Goal: Information Seeking & Learning: Learn about a topic

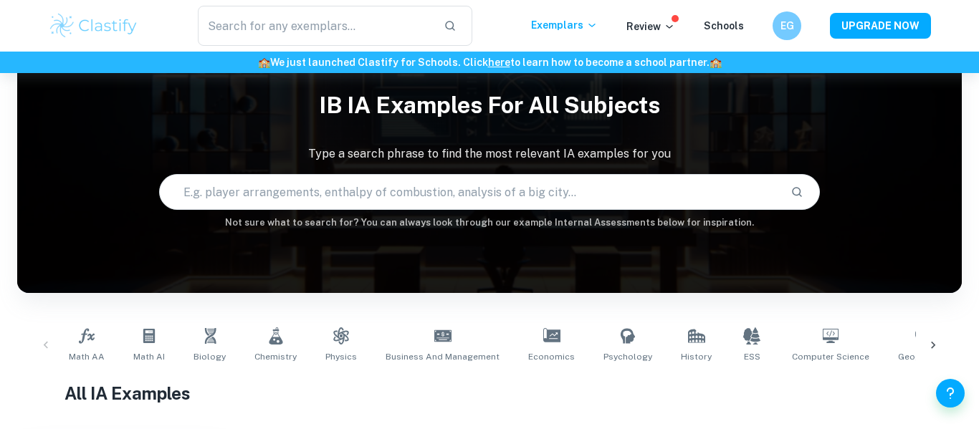
scroll to position [20, 0]
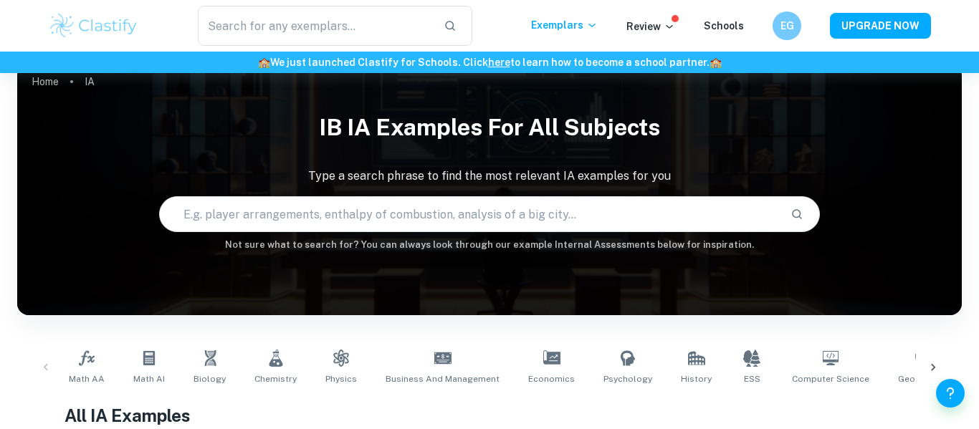
click at [936, 357] on div at bounding box center [933, 367] width 34 height 47
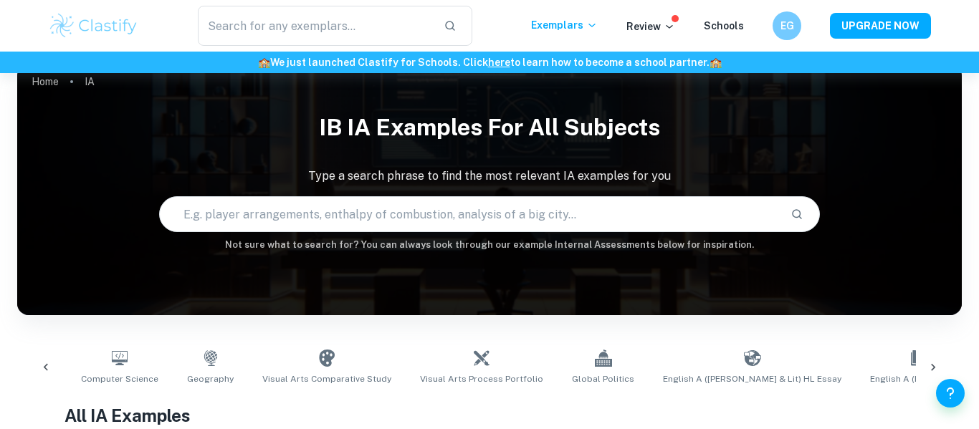
scroll to position [0, 806]
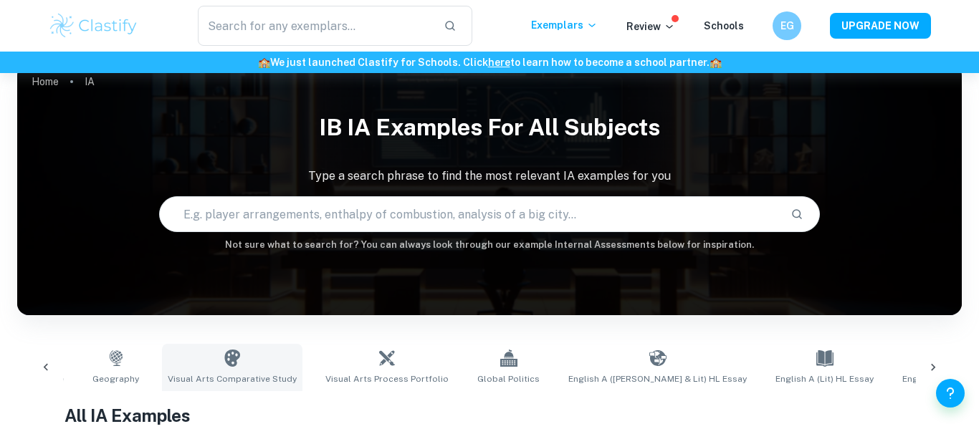
click at [225, 364] on link "Visual Arts Comparative Study" at bounding box center [232, 367] width 141 height 47
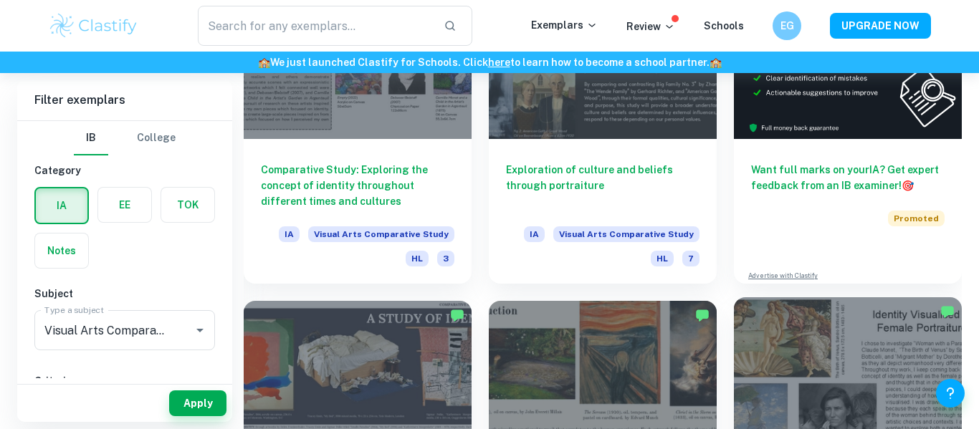
scroll to position [505, 0]
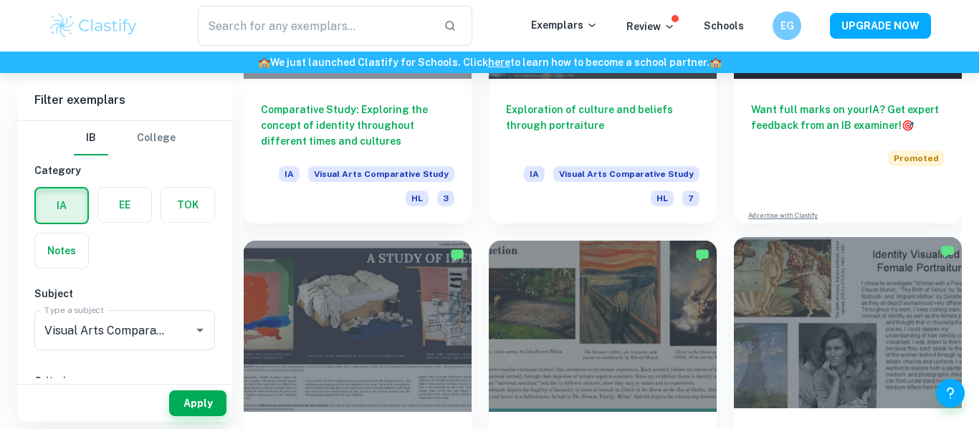
click at [807, 315] on div at bounding box center [848, 322] width 228 height 171
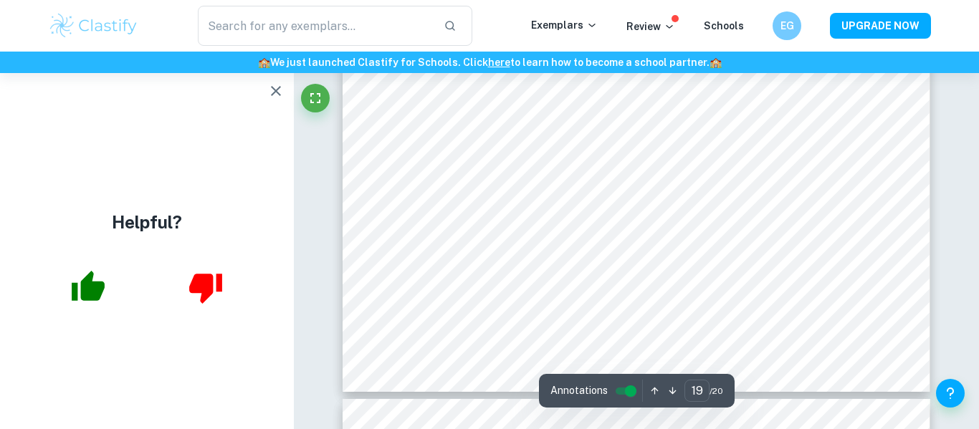
scroll to position [8092, 0]
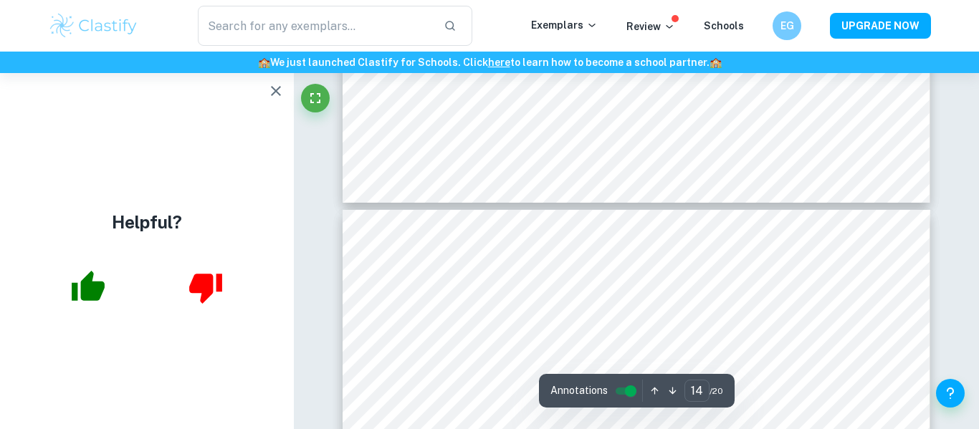
type input "13"
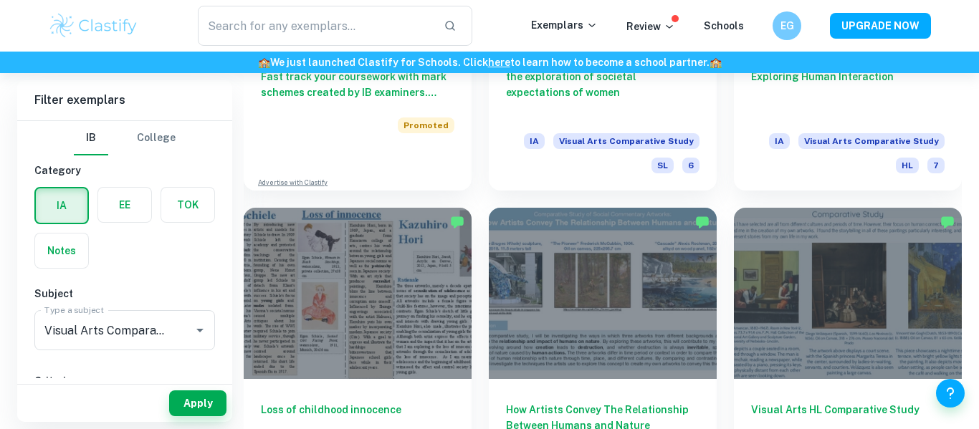
scroll to position [1464, 0]
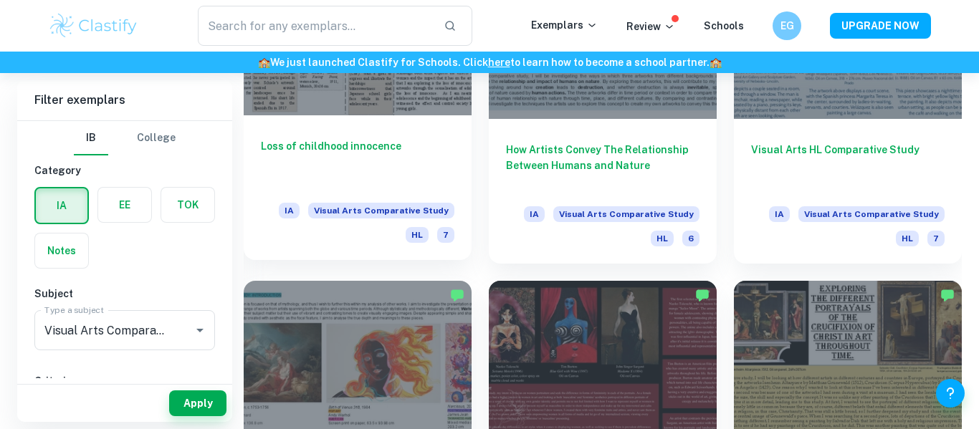
click at [367, 134] on div "Loss of childhood innocence IA Visual Arts Comparative Study HL 7" at bounding box center [358, 187] width 228 height 145
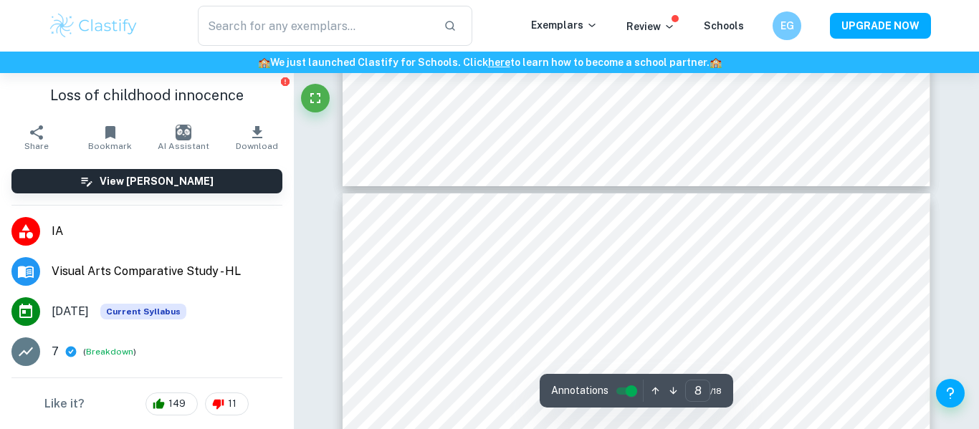
scroll to position [2457, 0]
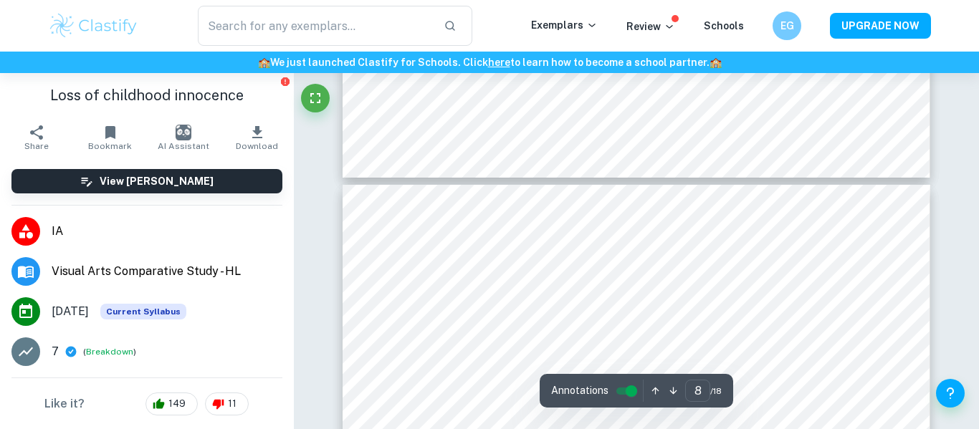
type input "5"
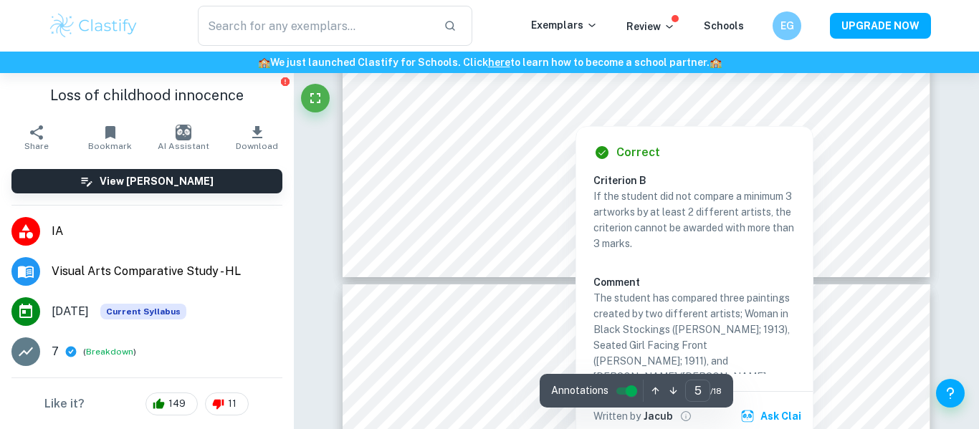
scroll to position [1693, 0]
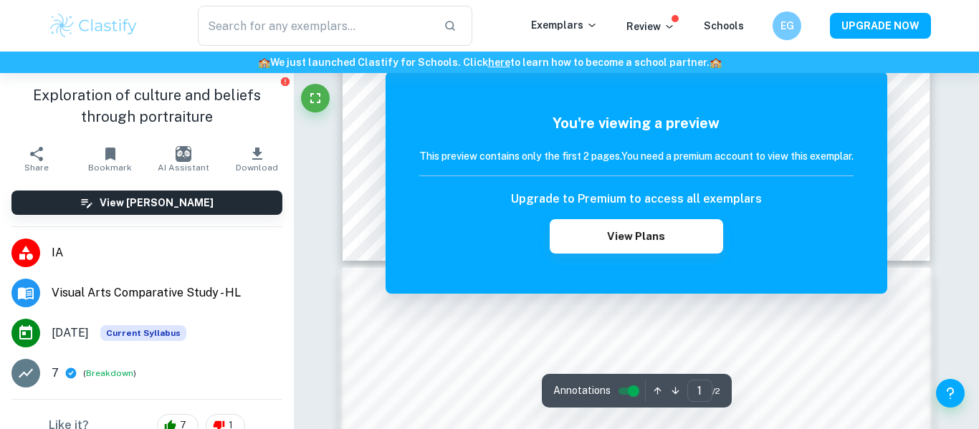
scroll to position [425, 0]
